Goal: Task Accomplishment & Management: Contribute content

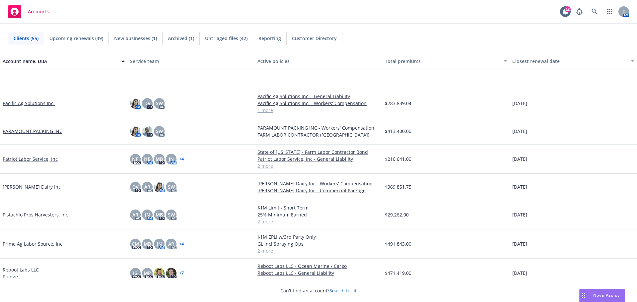
scroll to position [885, 0]
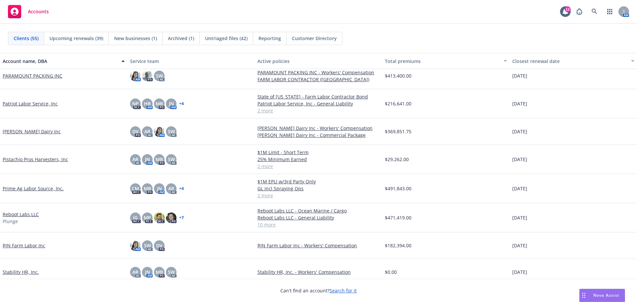
click at [30, 192] on link "Prime Ag Labor Source, Inc." at bounding box center [33, 188] width 61 height 7
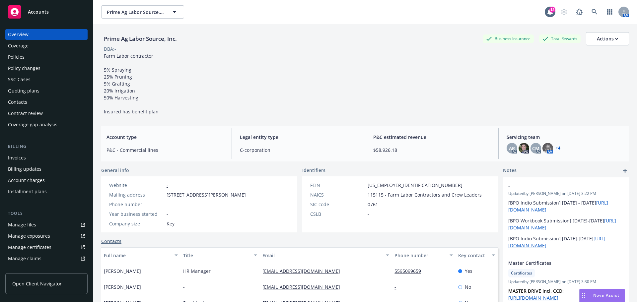
click at [41, 59] on div "Policies" at bounding box center [46, 57] width 77 height 11
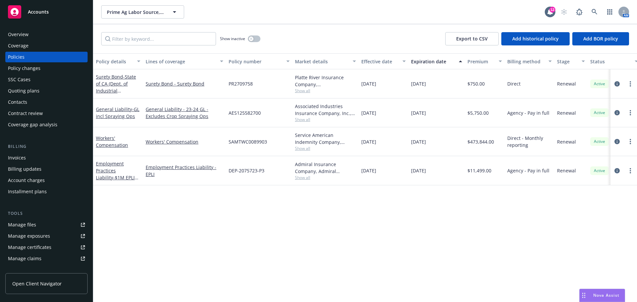
click at [36, 33] on div "Overview" at bounding box center [46, 34] width 77 height 11
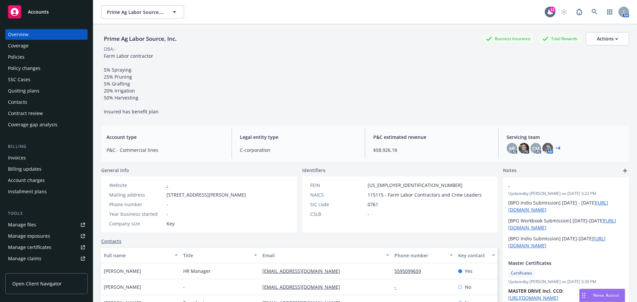
drag, startPoint x: 5, startPoint y: 59, endPoint x: 0, endPoint y: 63, distance: 6.4
click at [2, 62] on div "Overview Coverage Policies Policy changes SSC Cases Quoting plans Contacts Cont…" at bounding box center [46, 161] width 93 height 281
click at [17, 62] on div "Policies" at bounding box center [16, 57] width 17 height 11
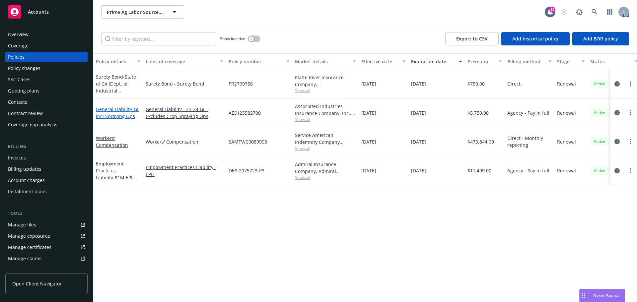
click at [114, 119] on span "- GL incl Spraying Ops" at bounding box center [117, 112] width 43 height 13
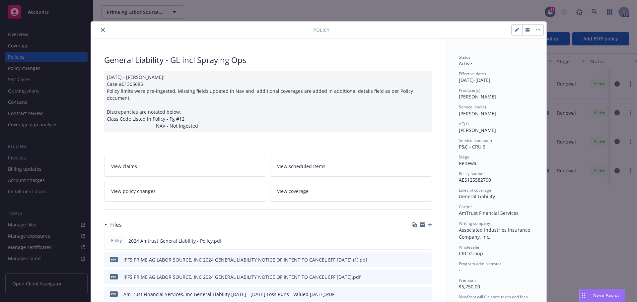
click at [424, 262] on icon "preview file" at bounding box center [426, 259] width 6 height 5
click at [424, 243] on icon "preview file" at bounding box center [426, 240] width 6 height 5
click at [103, 27] on button "close" at bounding box center [103, 30] width 8 height 8
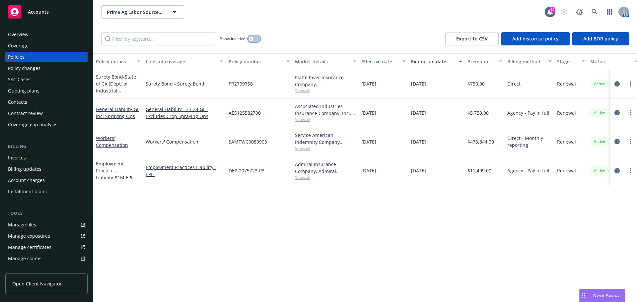
click at [258, 42] on button "button" at bounding box center [254, 39] width 13 height 7
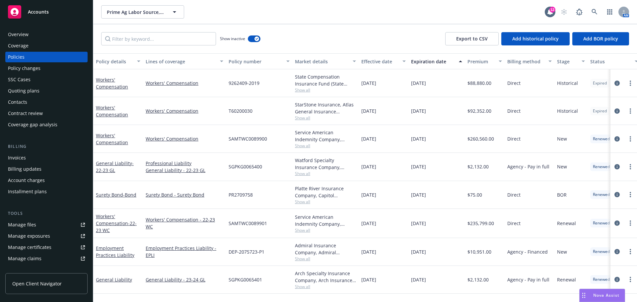
click at [164, 65] on div "Lines of coverage" at bounding box center [181, 61] width 70 height 7
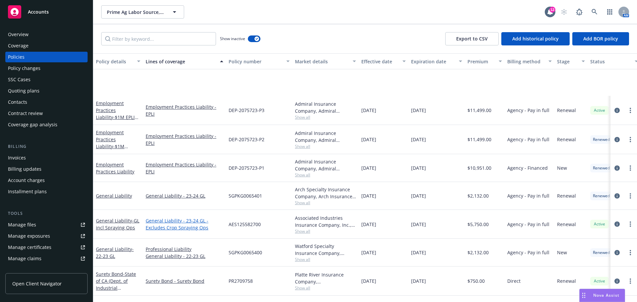
scroll to position [55, 0]
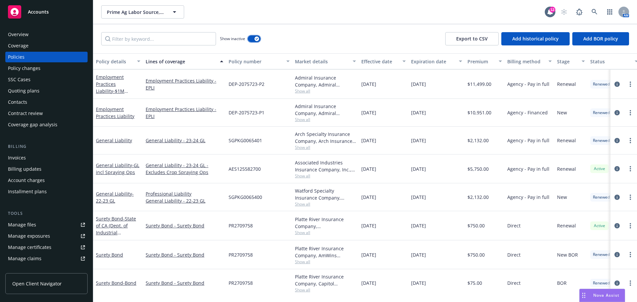
click at [256, 41] on button "button" at bounding box center [254, 39] width 13 height 7
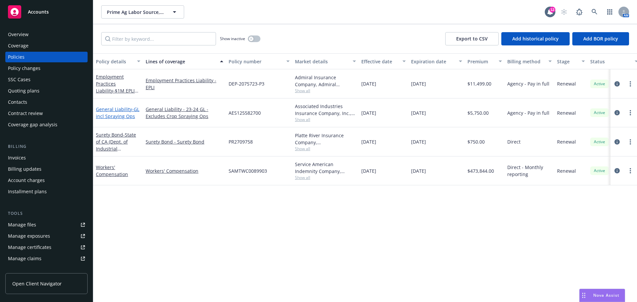
click at [117, 119] on span "- GL incl Spraying Ops" at bounding box center [117, 112] width 43 height 13
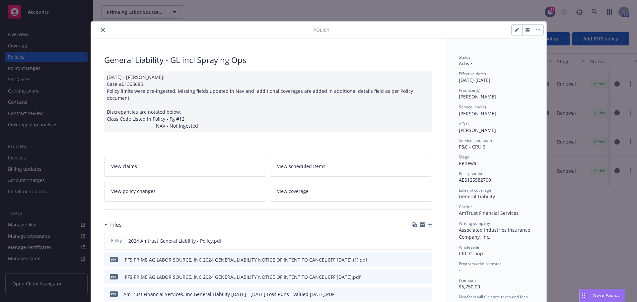
scroll to position [20, 0]
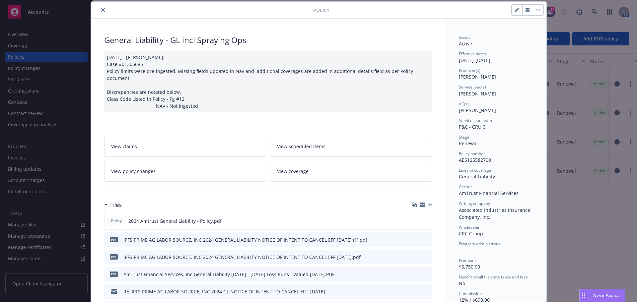
click at [11, 43] on div "Policy General Liability - GL incl Spraying Ops [DATE] - [PERSON_NAME]: Case #0…" at bounding box center [318, 151] width 637 height 302
click at [13, 48] on div "Policy General Liability - GL incl Spraying Ops [DATE] - [PERSON_NAME]: Case #0…" at bounding box center [318, 151] width 637 height 302
click at [16, 33] on div "Policy General Liability - GL incl Spraying Ops [DATE] - [PERSON_NAME]: Case #0…" at bounding box center [318, 151] width 637 height 302
click at [98, 6] on div at bounding box center [204, 10] width 220 height 8
click at [105, 14] on button "close" at bounding box center [103, 10] width 8 height 8
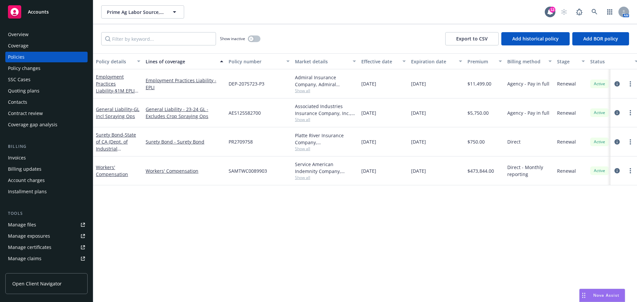
click at [26, 38] on div "Overview" at bounding box center [18, 34] width 21 height 11
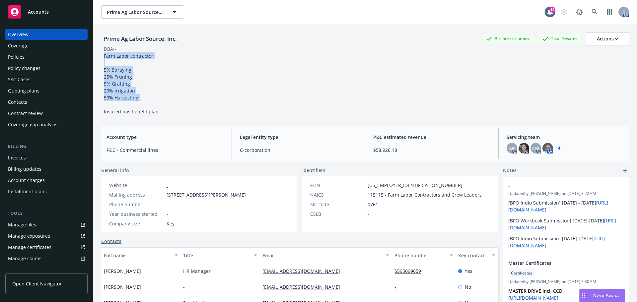
drag, startPoint x: 102, startPoint y: 58, endPoint x: 138, endPoint y: 102, distance: 56.9
click at [141, 105] on div "Farm Labor contractor 5% Spraying 25% Pruning 5% Grafting 20% Irrigation 50% Ha…" at bounding box center [131, 83] width 60 height 63
copy span "Farm Labor contractor 5% Spraying 25% Pruning 5% Grafting 20% Irrigation 50% Ha…"
click at [34, 94] on div "Overview Coverage Policies Policy changes SSC Cases Quoting plans Contacts Cont…" at bounding box center [46, 79] width 82 height 101
click at [34, 96] on div "Quoting plans" at bounding box center [24, 91] width 32 height 11
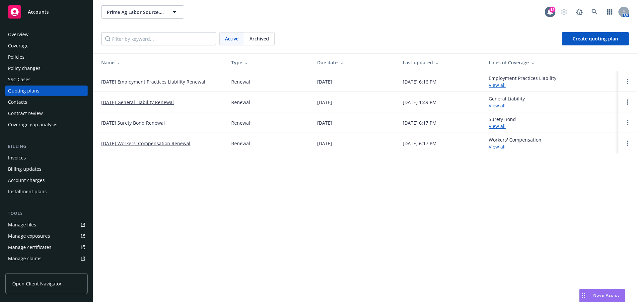
click at [161, 106] on link "[DATE] General Liability Renewal" at bounding box center [137, 102] width 73 height 7
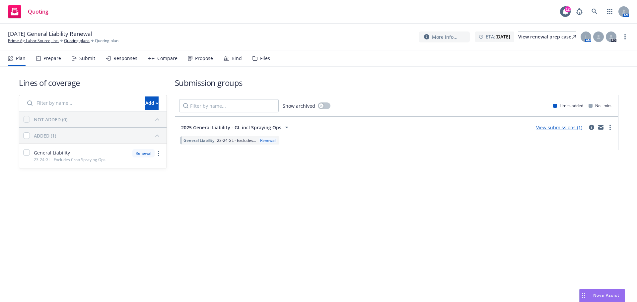
click at [269, 60] on div "Files" at bounding box center [262, 58] width 18 height 16
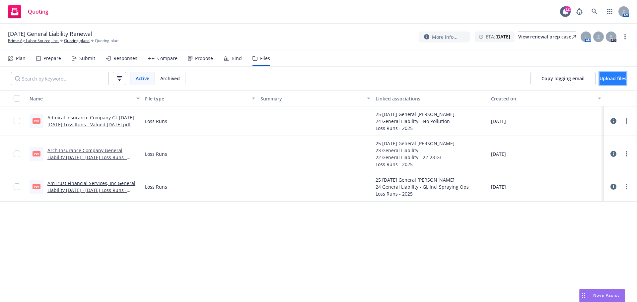
click at [600, 84] on button "Upload files" at bounding box center [613, 78] width 27 height 13
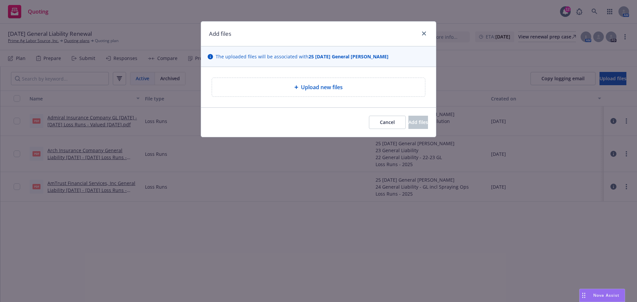
click at [278, 97] on div "Upload new files" at bounding box center [318, 87] width 213 height 19
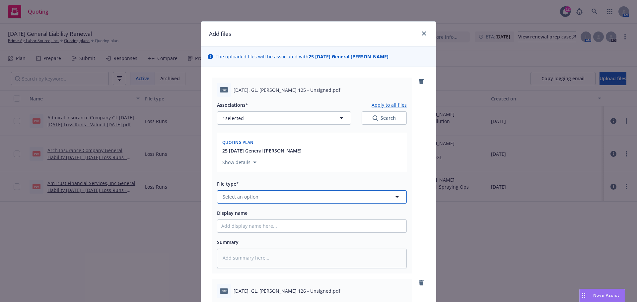
click at [250, 200] on span "Select an option" at bounding box center [241, 196] width 36 height 7
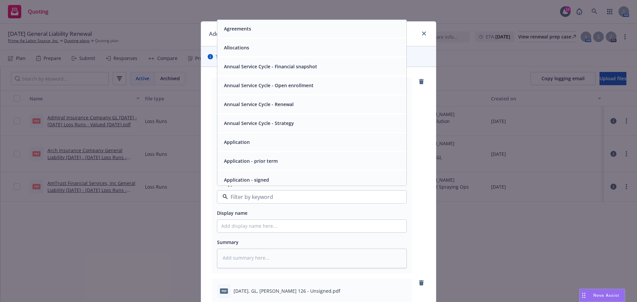
scroll to position [55, 0]
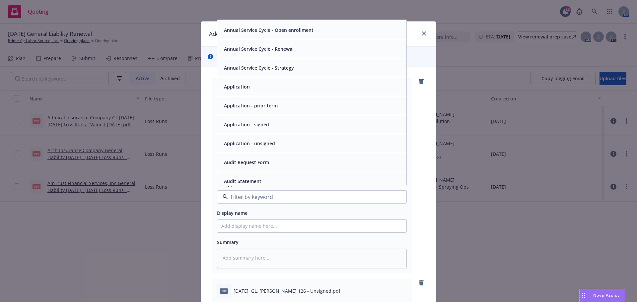
click at [251, 147] on span "Application - unsigned" at bounding box center [249, 143] width 51 height 7
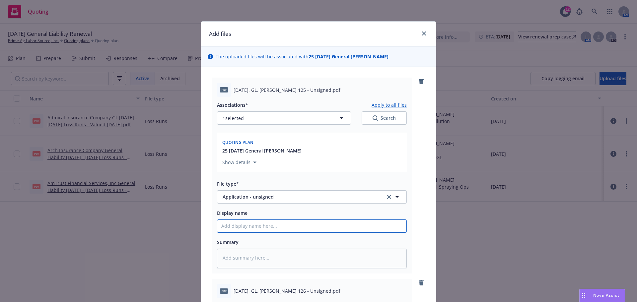
click at [237, 233] on input "Display name" at bounding box center [311, 226] width 189 height 13
drag, startPoint x: 234, startPoint y: 96, endPoint x: 314, endPoint y: 99, distance: 80.0
click at [314, 94] on span "10.16.2025, GL, Acord 125 - Unsigned.pdf" at bounding box center [287, 90] width 107 height 7
copy span "10.16.2025, GL, Acord 125 - Unsigned"
paste input "10.16.2025, GL, Acord 125 - Unsigned"
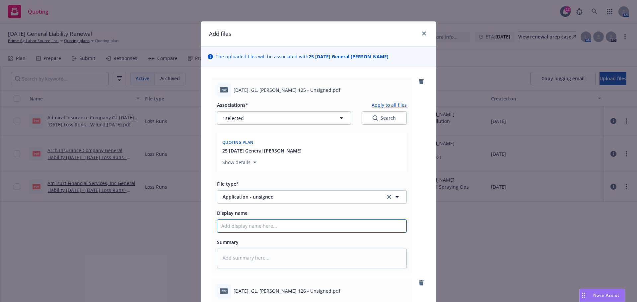
type textarea "x"
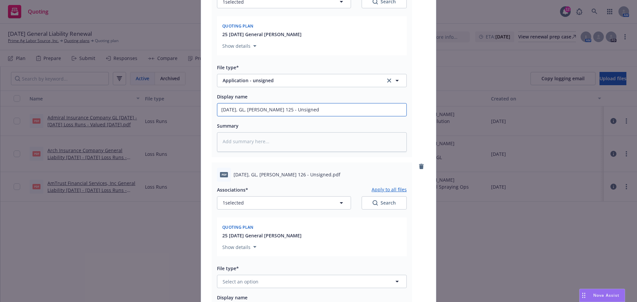
scroll to position [276, 0]
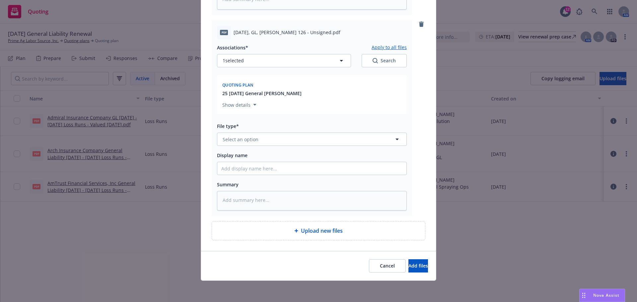
type input "10.16.2025, GL, Acord 125 - Unsigned"
drag, startPoint x: 234, startPoint y: 39, endPoint x: 314, endPoint y: 39, distance: 80.3
click at [314, 36] on span "10.16.2025, GL, Acord 126 - Unsigned.pdf" at bounding box center [287, 32] width 107 height 7
copy span "10.16.2025, GL, Acord 126 - Unsigned"
paste input "10.16.2025, GL, Acord 126 - Unsigned"
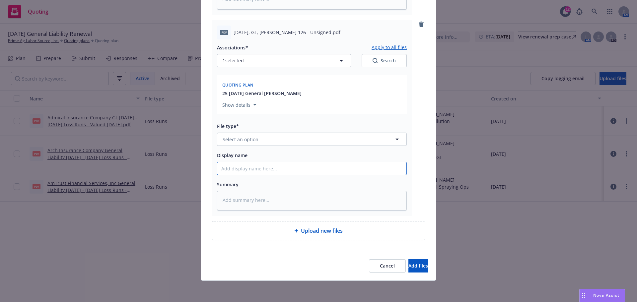
type textarea "x"
type input "10.16.2025, GL, Acord 126 - Unsigned"
click at [249, 143] on span "Select an option" at bounding box center [241, 139] width 36 height 7
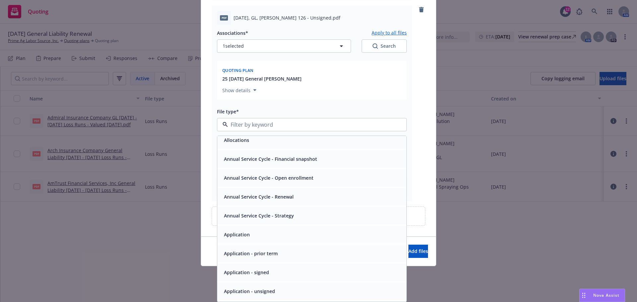
scroll to position [55, 0]
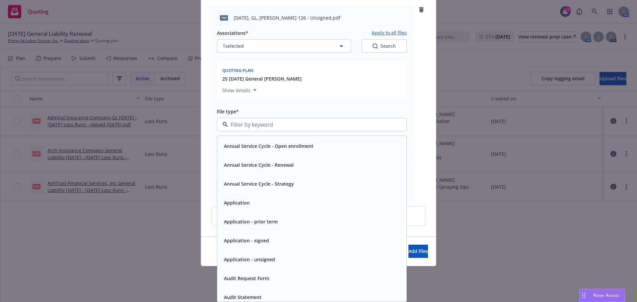
click at [270, 263] on span "Application - unsigned" at bounding box center [249, 259] width 51 height 7
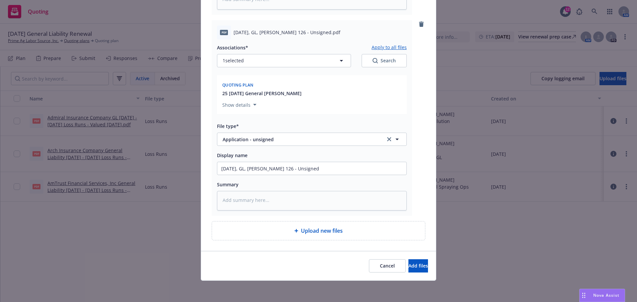
scroll to position [310, 0]
click at [409, 260] on button "Add files" at bounding box center [419, 266] width 20 height 13
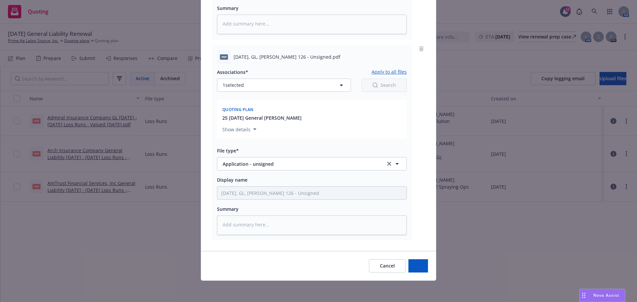
scroll to position [282, 0]
type textarea "x"
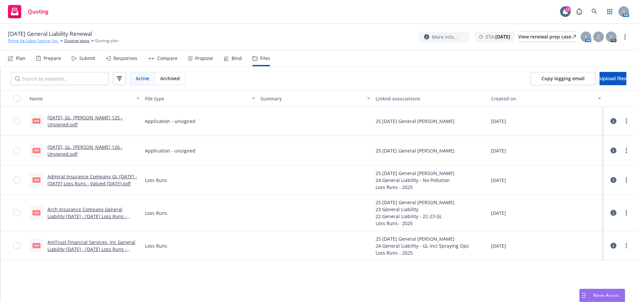
click at [33, 41] on link "Prime Ag Labor Source, Inc." at bounding box center [33, 41] width 51 height 6
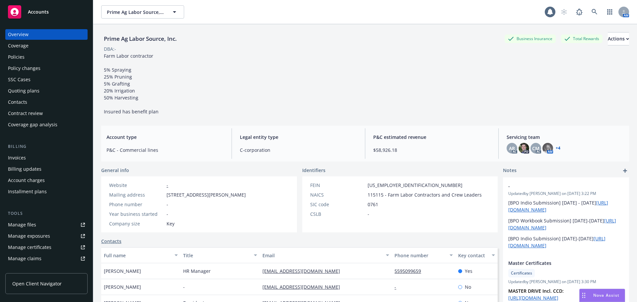
click at [47, 62] on div "Policies" at bounding box center [46, 57] width 77 height 11
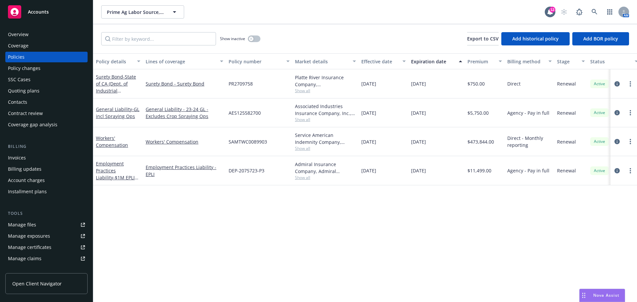
click at [22, 40] on div "Overview" at bounding box center [18, 34] width 21 height 11
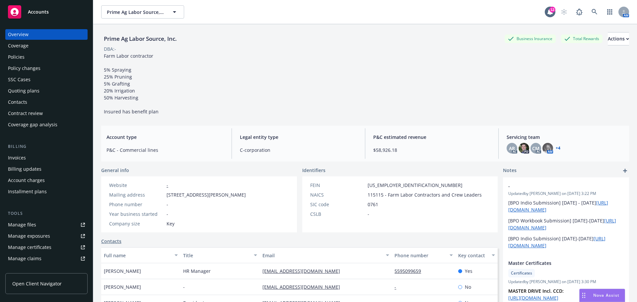
click at [25, 62] on div "Policies" at bounding box center [16, 57] width 17 height 11
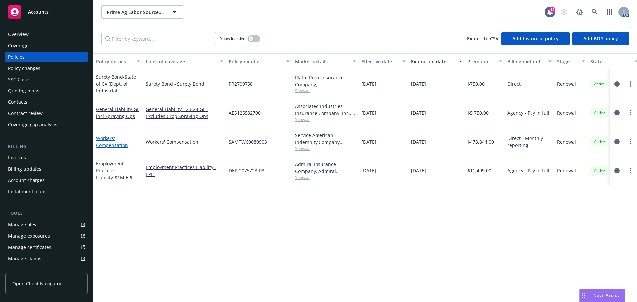
click at [113, 148] on link "Workers' Compensation" at bounding box center [112, 141] width 32 height 13
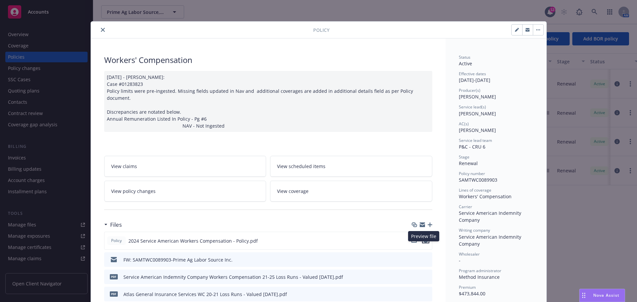
click at [425, 243] on icon "preview file" at bounding box center [426, 240] width 6 height 5
